Goal: Transaction & Acquisition: Purchase product/service

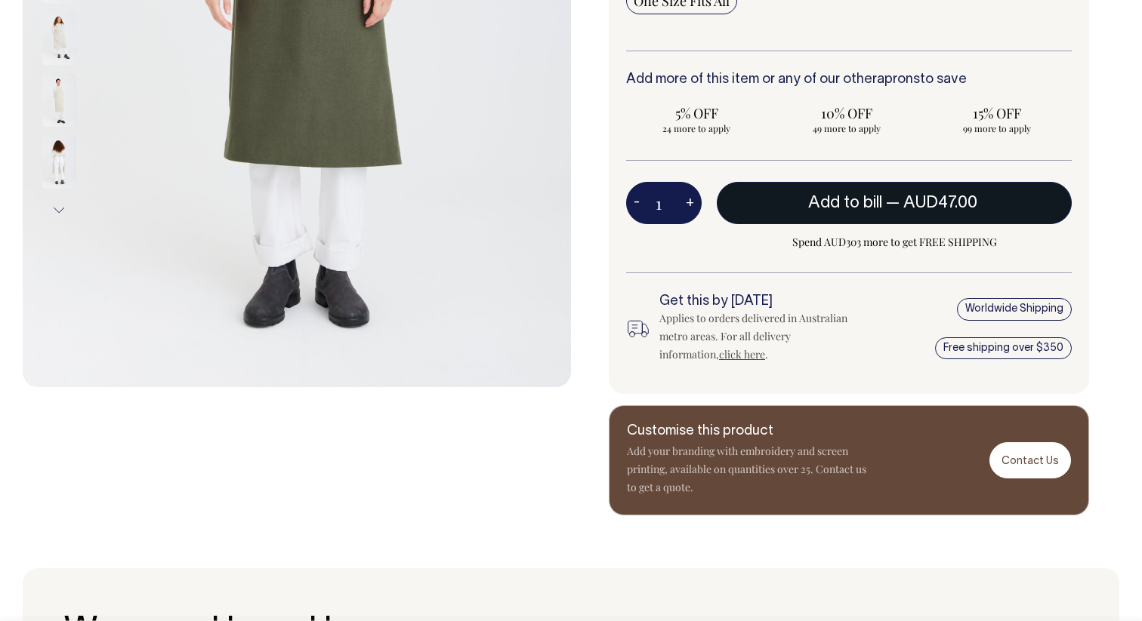
scroll to position [535, 0]
click at [881, 187] on button "Add to bill — AUD47.00" at bounding box center [894, 203] width 355 height 42
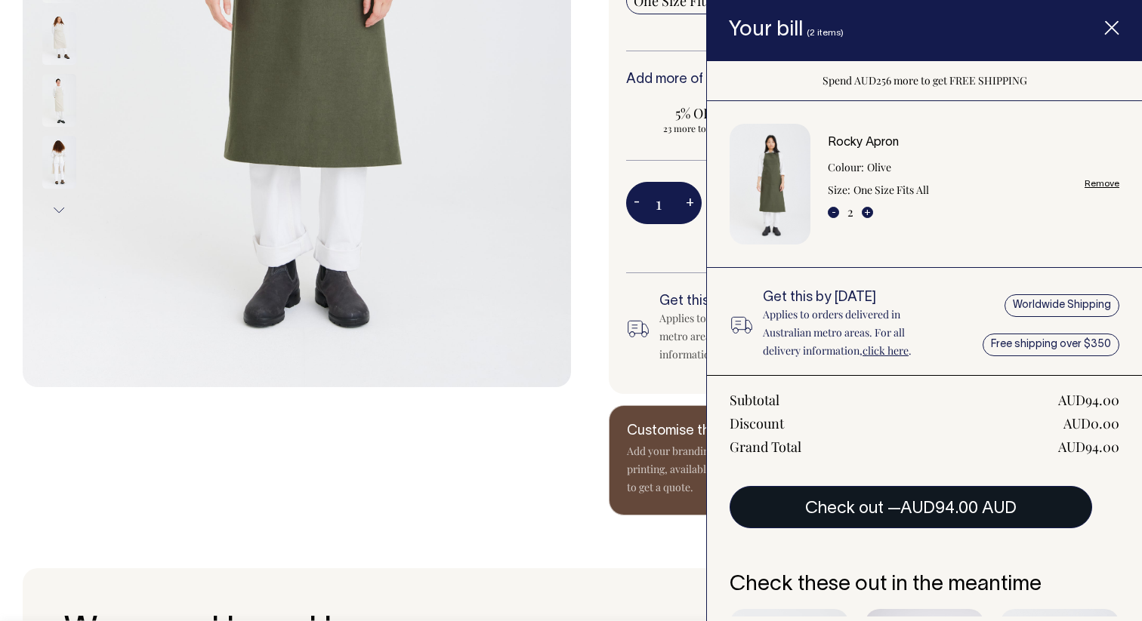
click at [902, 513] on span "AUD94.00 AUD" at bounding box center [958, 508] width 116 height 15
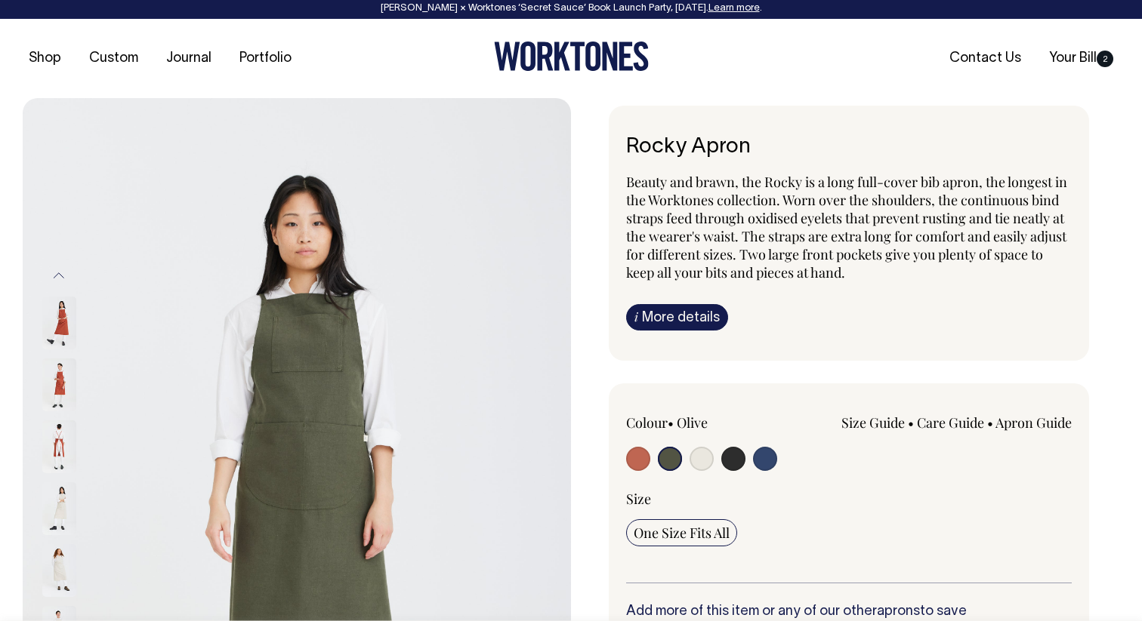
scroll to position [2, 0]
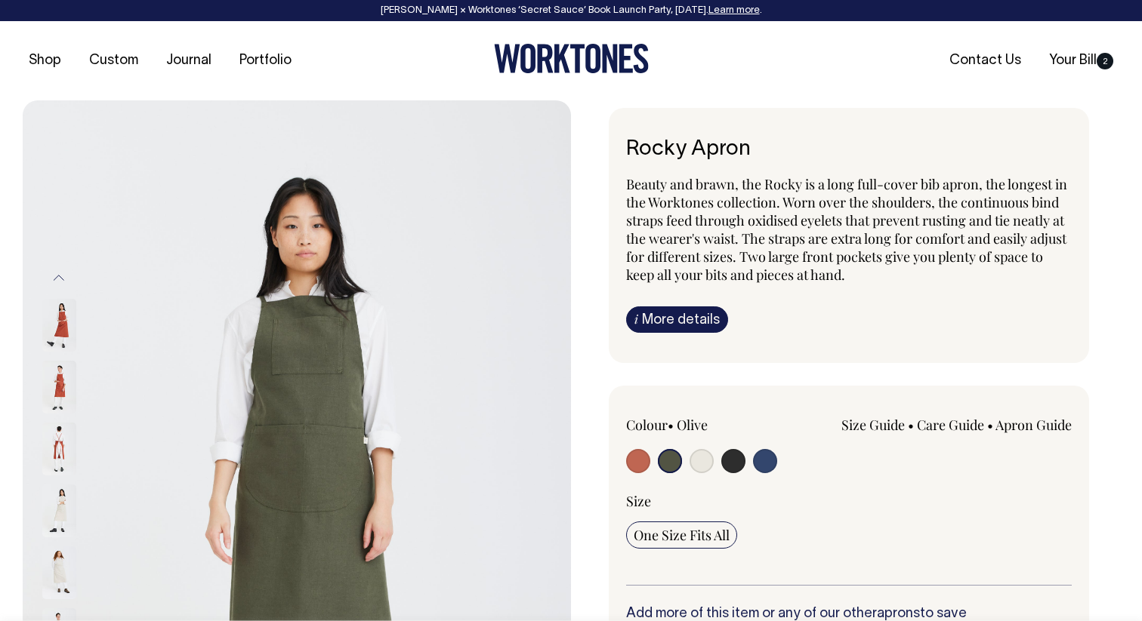
click at [1097, 72] on div "Shop Custom Journal Portfolio Contact Us Your Bill 2" at bounding box center [571, 60] width 1142 height 79
click at [1097, 61] on span "2" at bounding box center [1104, 61] width 17 height 17
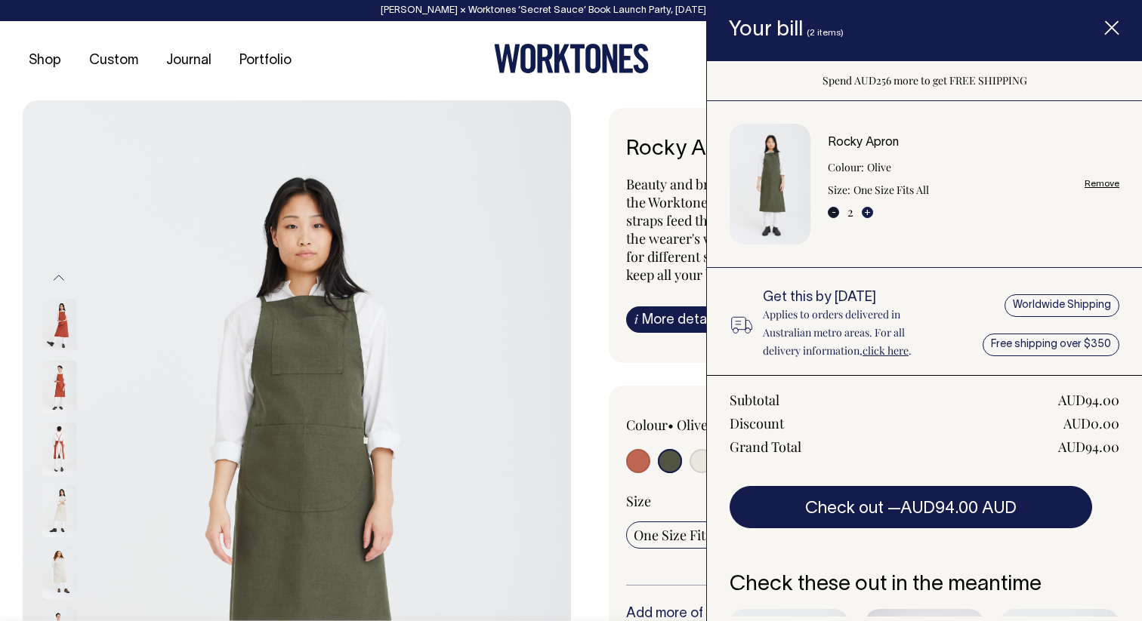
click at [837, 211] on button "-" at bounding box center [833, 212] width 11 height 11
type input "1"
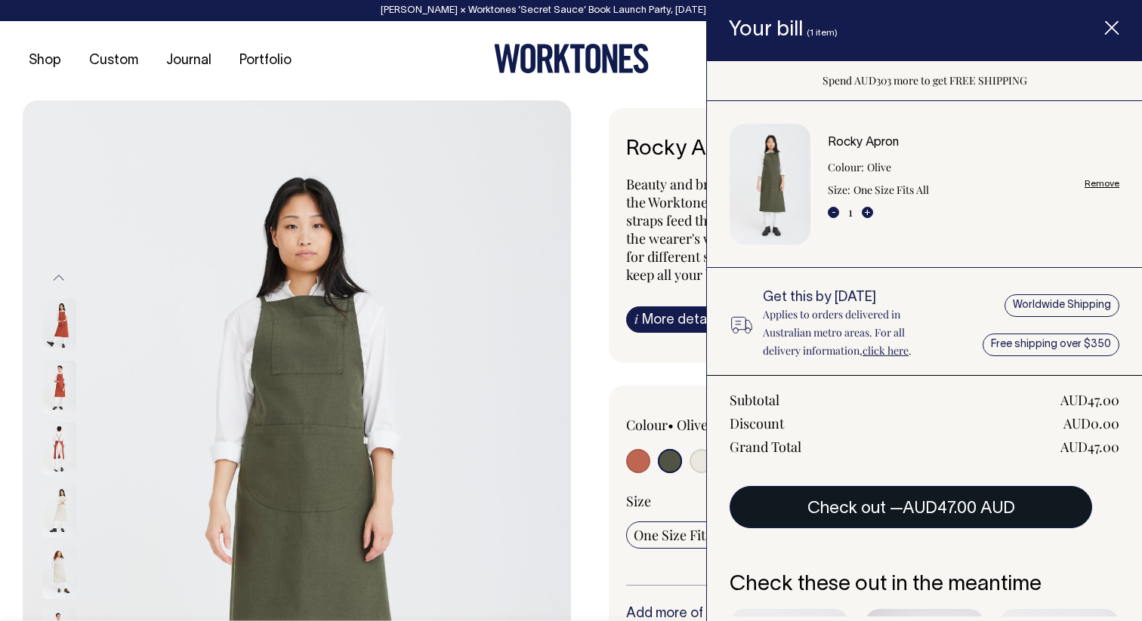
click at [865, 515] on button "Check out — AUD47.00 AUD" at bounding box center [910, 507] width 362 height 42
